Goal: Task Accomplishment & Management: Use online tool/utility

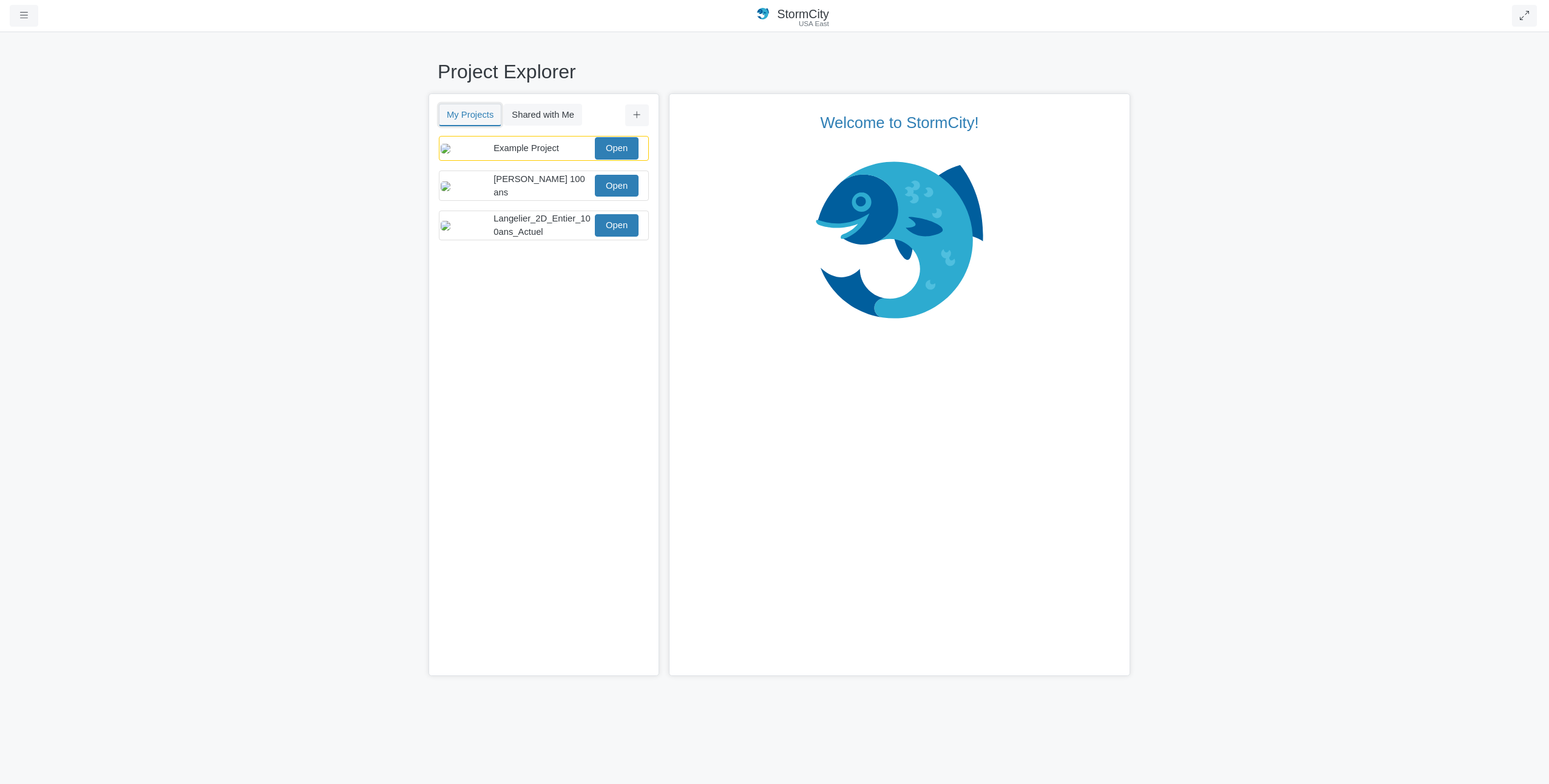
click at [454, 116] on button "My Projects" at bounding box center [470, 115] width 62 height 22
click at [636, 116] on icon at bounding box center [637, 115] width 8 height 9
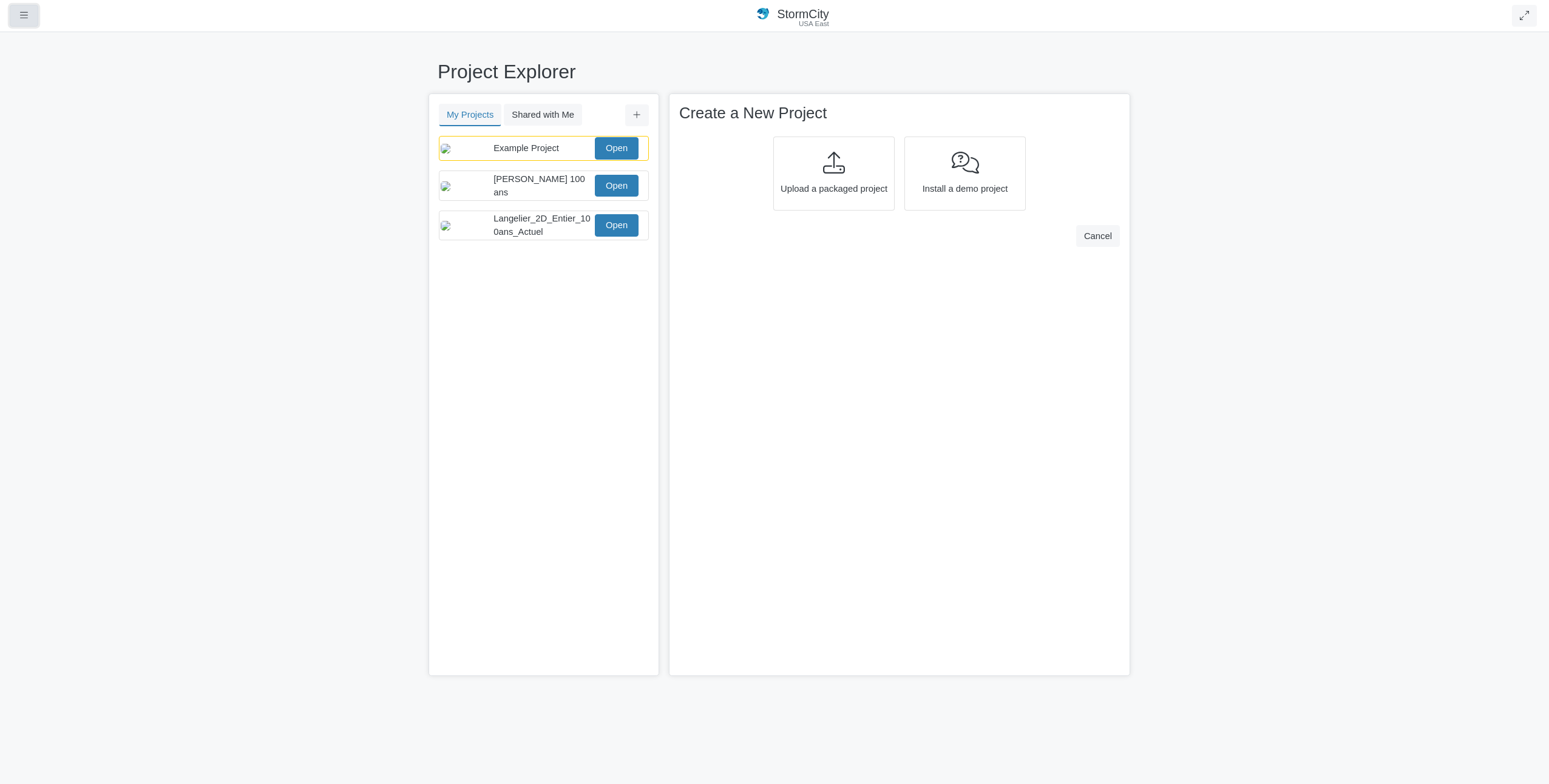
click at [22, 14] on icon "button" at bounding box center [24, 16] width 8 height 9
click at [49, 162] on link "Support" at bounding box center [58, 161] width 96 height 18
click at [623, 152] on link "Open" at bounding box center [617, 147] width 44 height 22
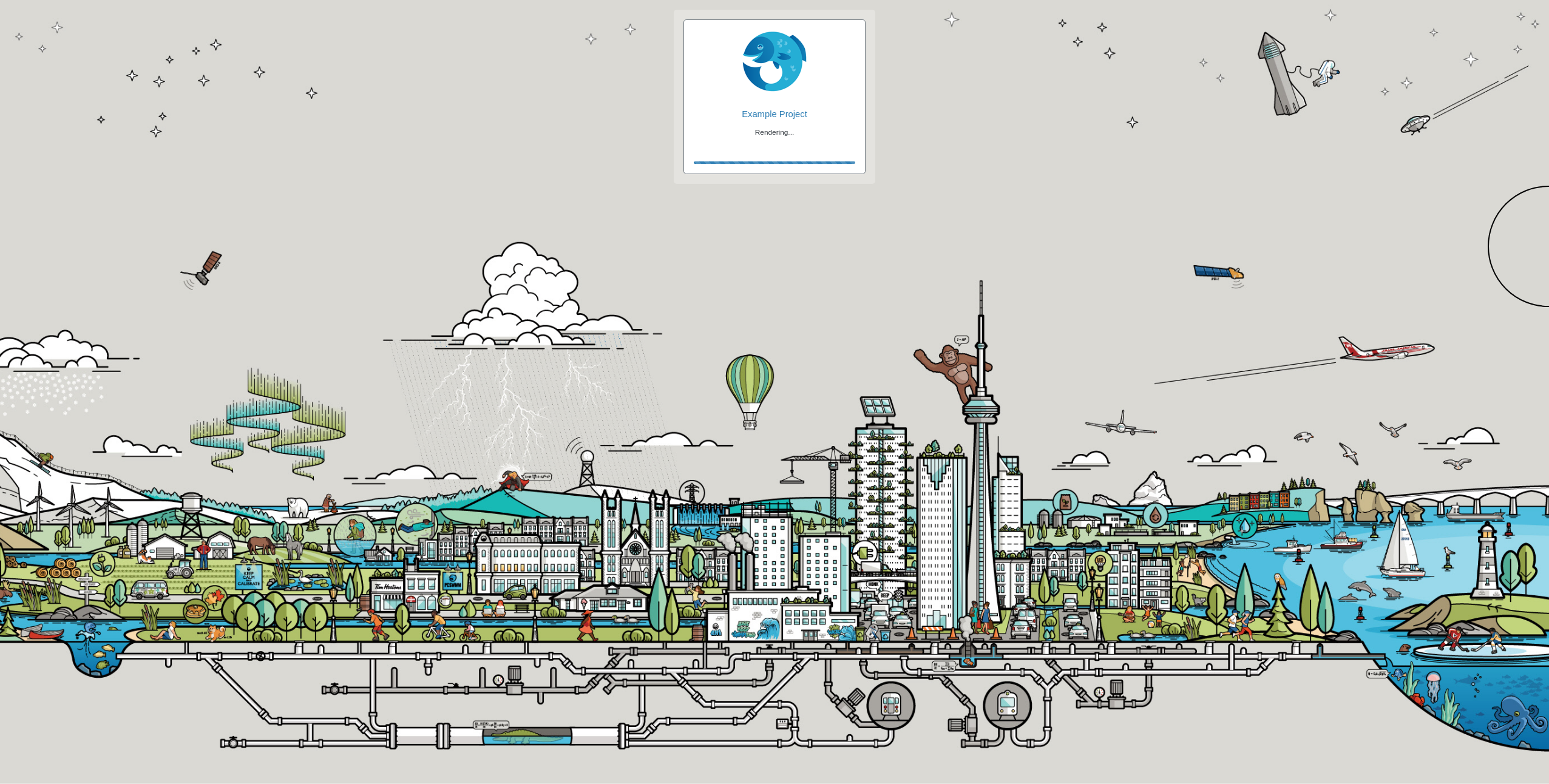
checkbox input "true"
checkbox input "false"
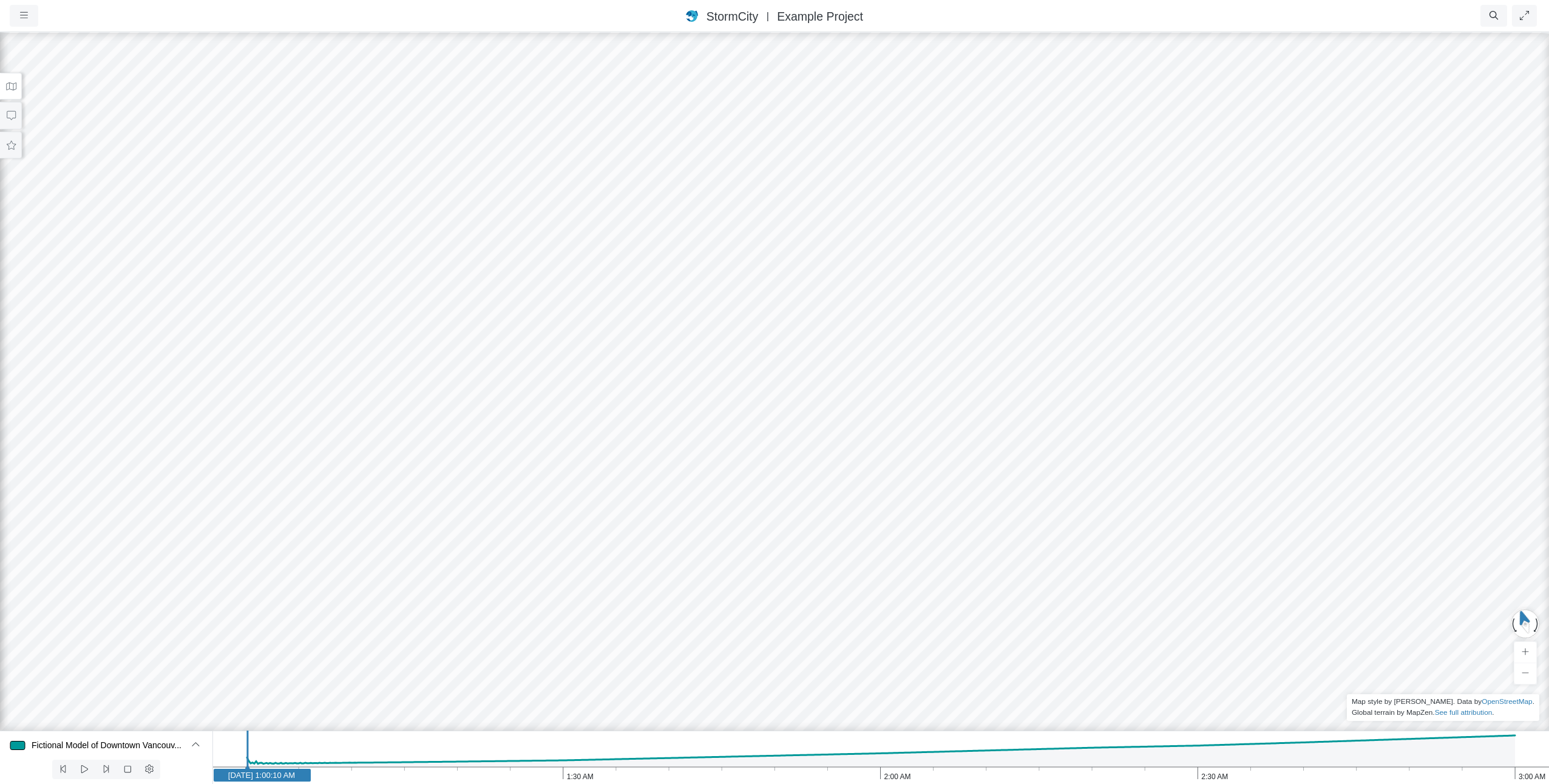
drag, startPoint x: 813, startPoint y: 474, endPoint x: 1166, endPoint y: 197, distance: 448.7
click at [24, 10] on button "button" at bounding box center [24, 16] width 29 height 22
click at [300, 17] on div "StormCity [GEOGRAPHIC_DATA] East | Example Project" at bounding box center [774, 16] width 1064 height 17
click at [8, 12] on nav "Projects Groups Users Preferences Profiles Data Centers Accounts Support About …" at bounding box center [774, 16] width 1549 height 32
click at [27, 13] on icon "button" at bounding box center [24, 16] width 8 height 9
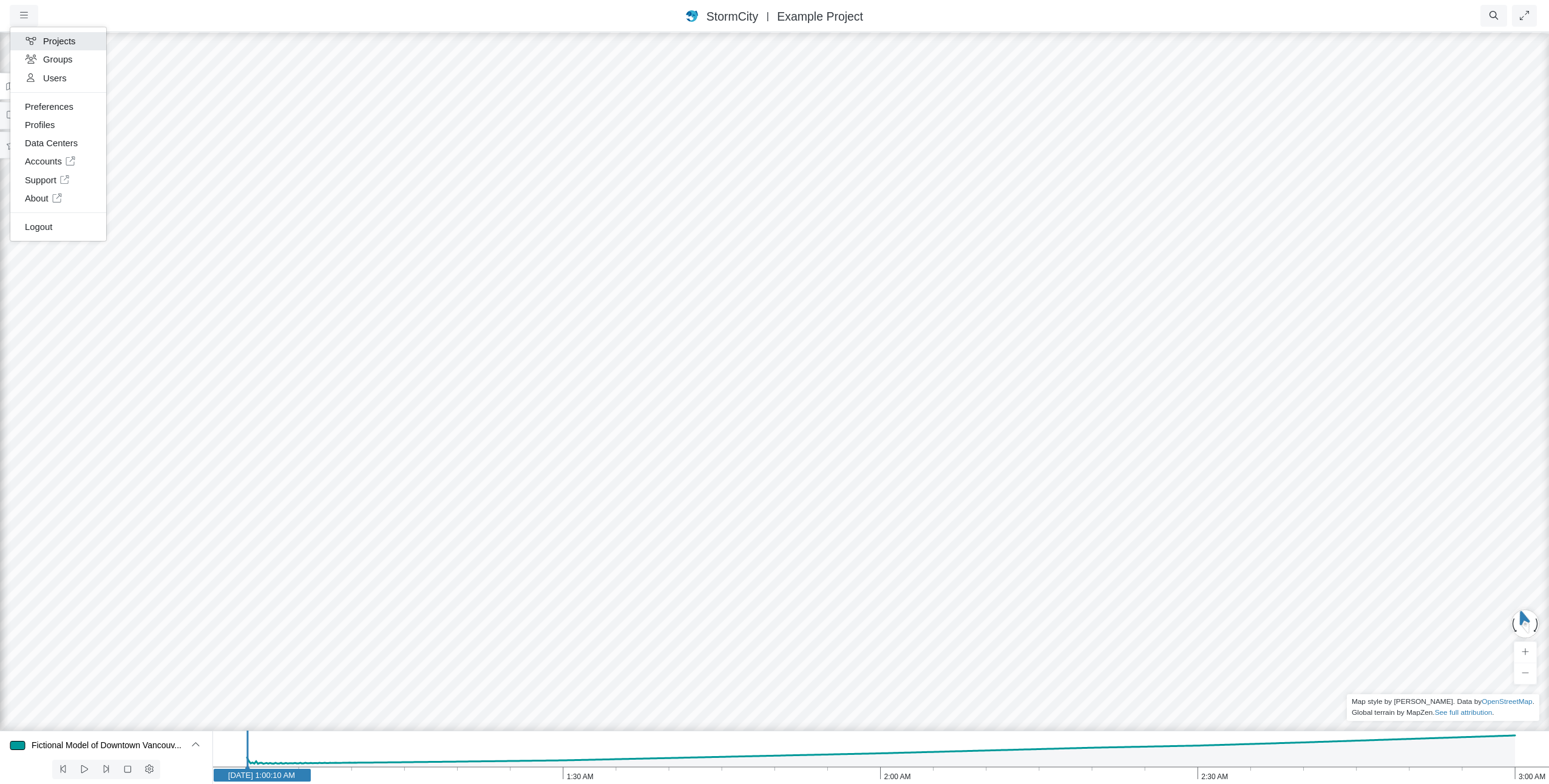
click at [40, 44] on link "Projects" at bounding box center [58, 41] width 96 height 18
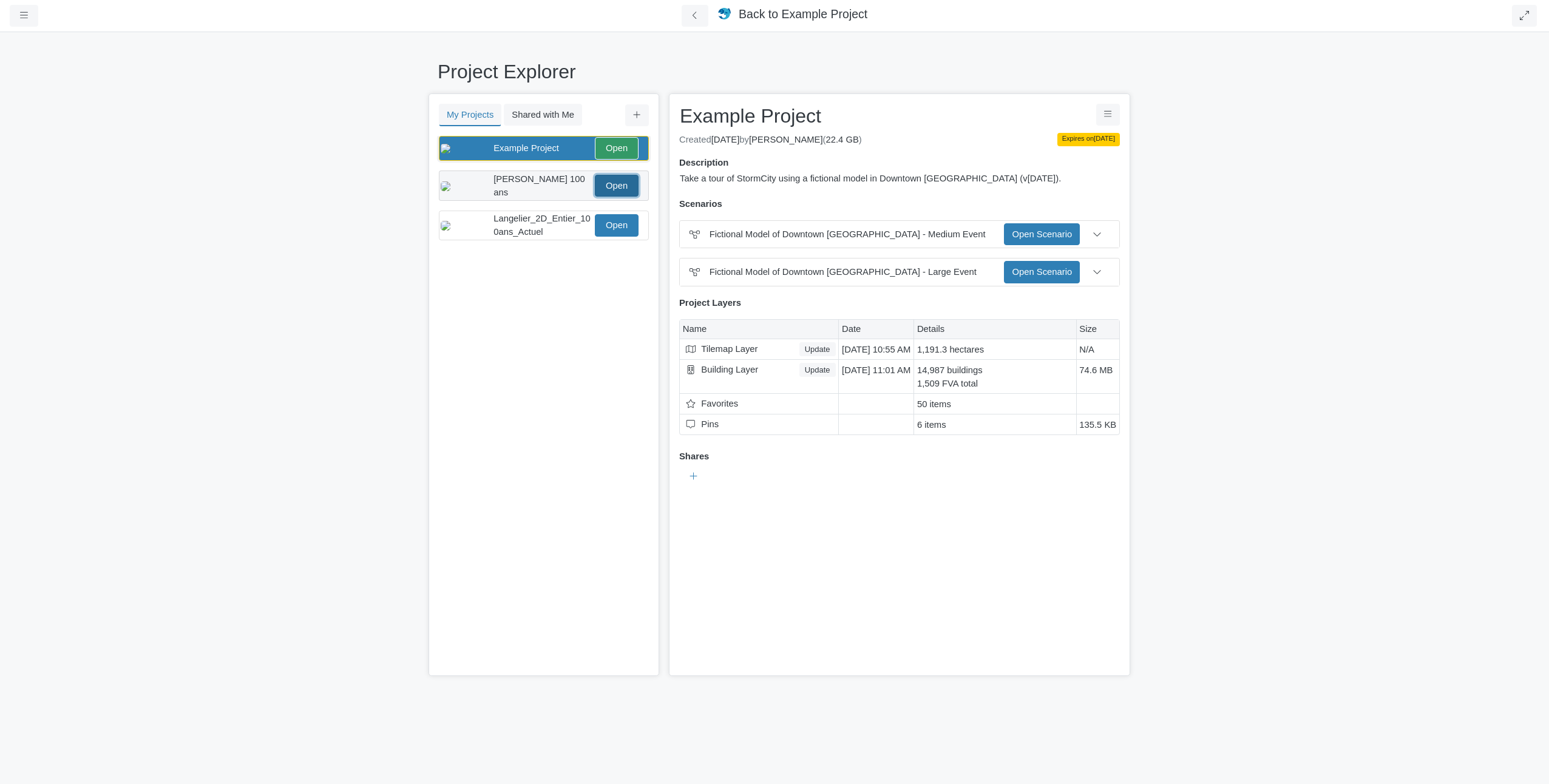
click at [627, 197] on link "Open" at bounding box center [617, 185] width 44 height 22
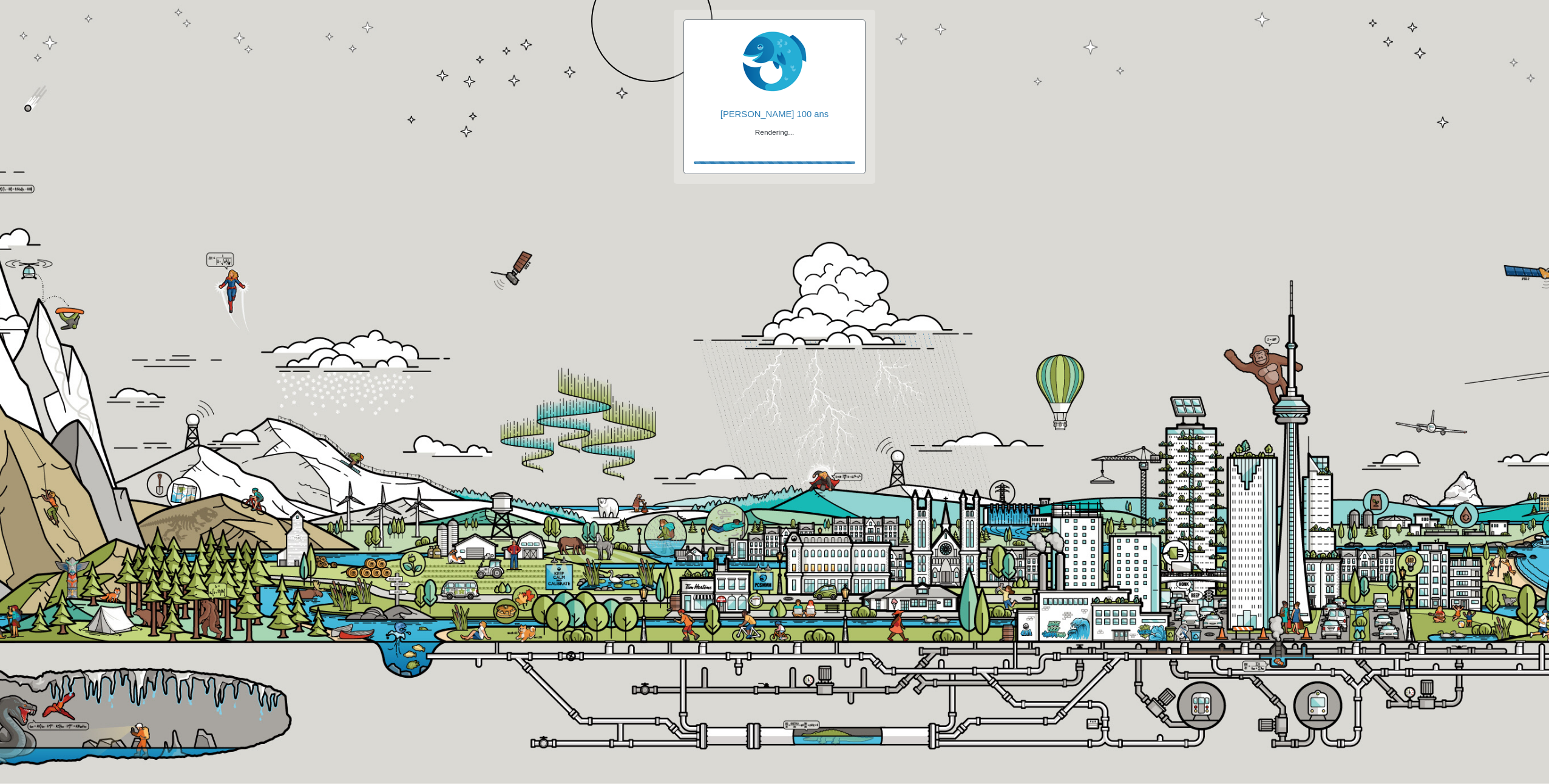
checkbox input "true"
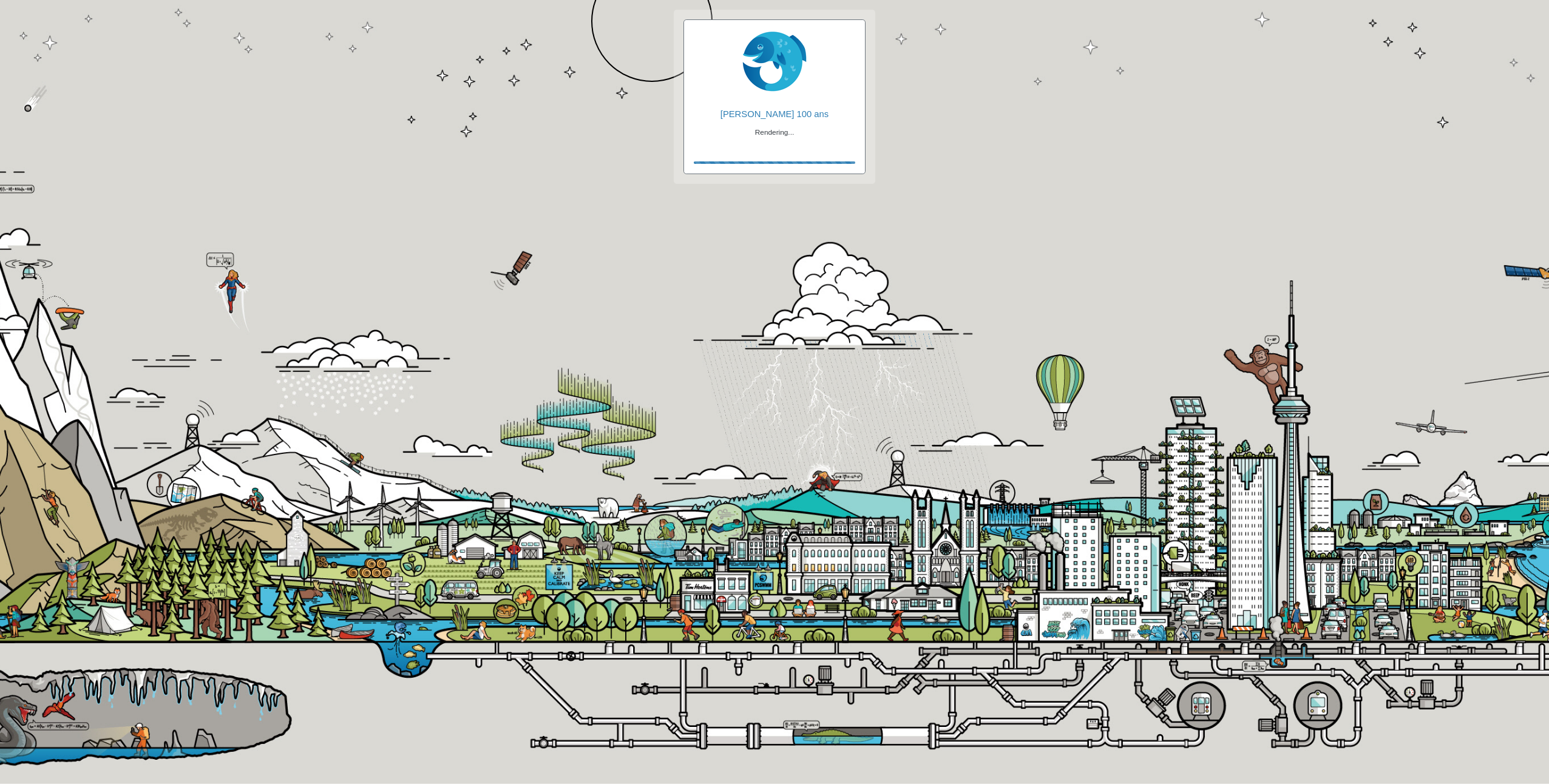
checkbox input "true"
checkbox input "false"
checkbox input "true"
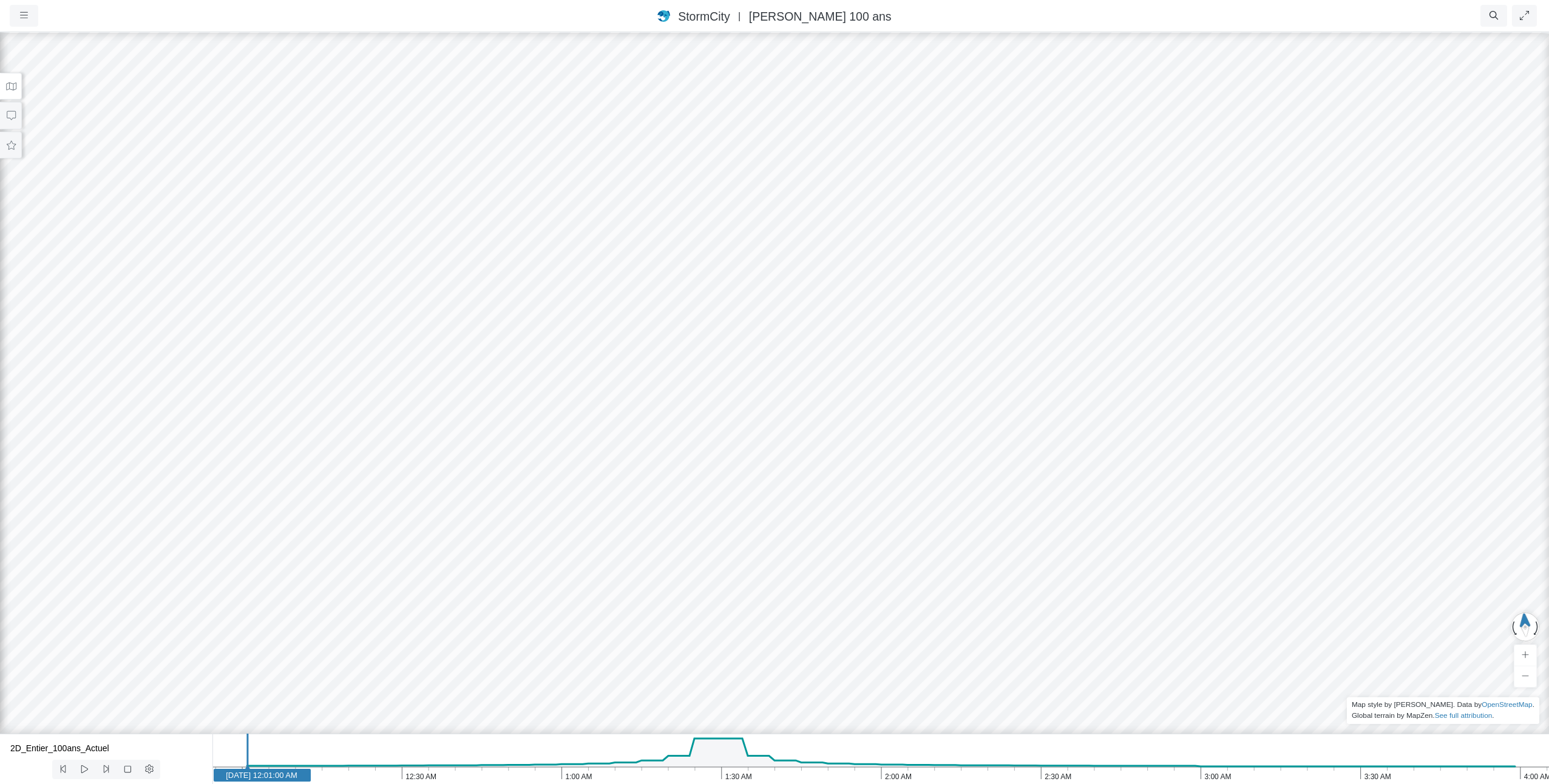
drag, startPoint x: 790, startPoint y: 434, endPoint x: 861, endPoint y: 200, distance: 244.5
click at [872, 176] on div at bounding box center [774, 408] width 1549 height 753
drag, startPoint x: 825, startPoint y: 444, endPoint x: 866, endPoint y: 381, distance: 75.2
click at [866, 381] on div at bounding box center [774, 408] width 1549 height 753
